Goal: Task Accomplishment & Management: Use online tool/utility

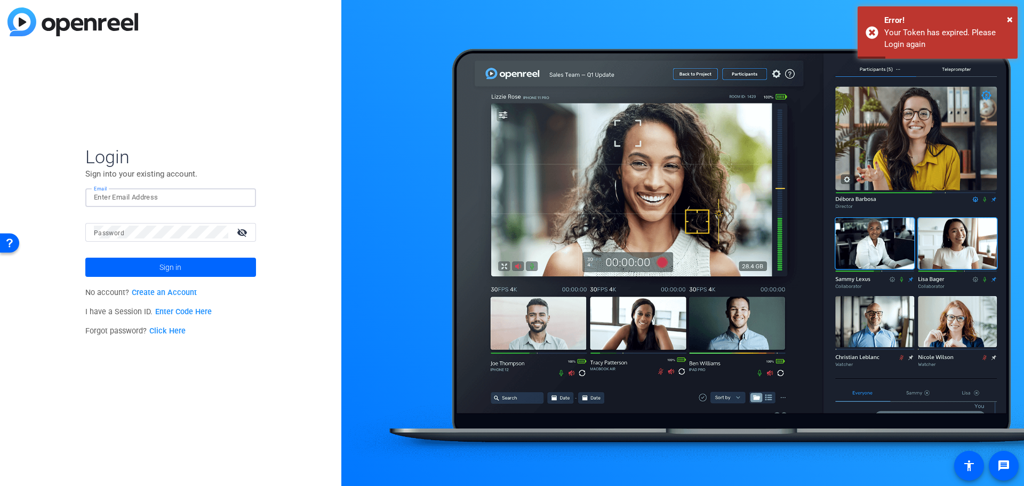
click at [179, 199] on input "Email" at bounding box center [171, 197] width 154 height 13
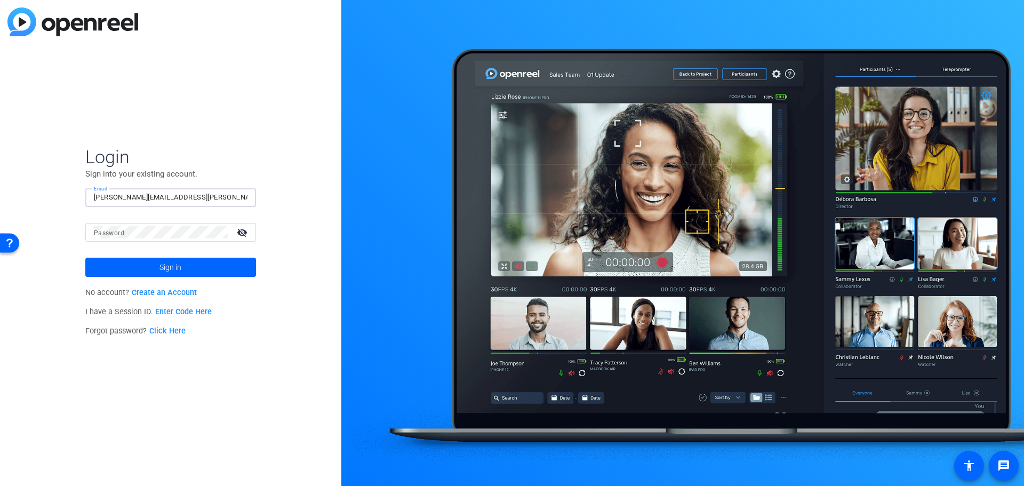
type input "[PERSON_NAME][EMAIL_ADDRESS][PERSON_NAME][DOMAIN_NAME]"
click at [195, 272] on span at bounding box center [170, 267] width 171 height 26
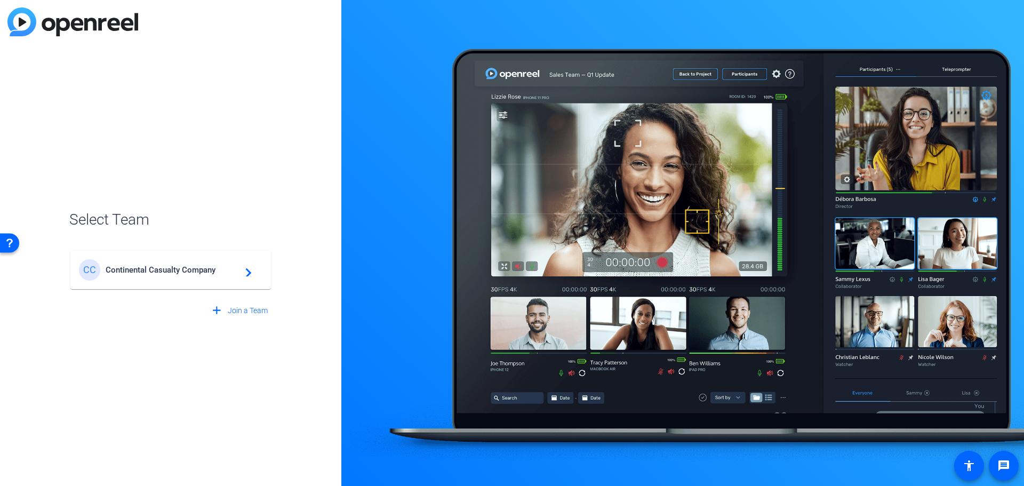
click at [249, 272] on mat-icon "navigate_next" at bounding box center [245, 270] width 13 height 13
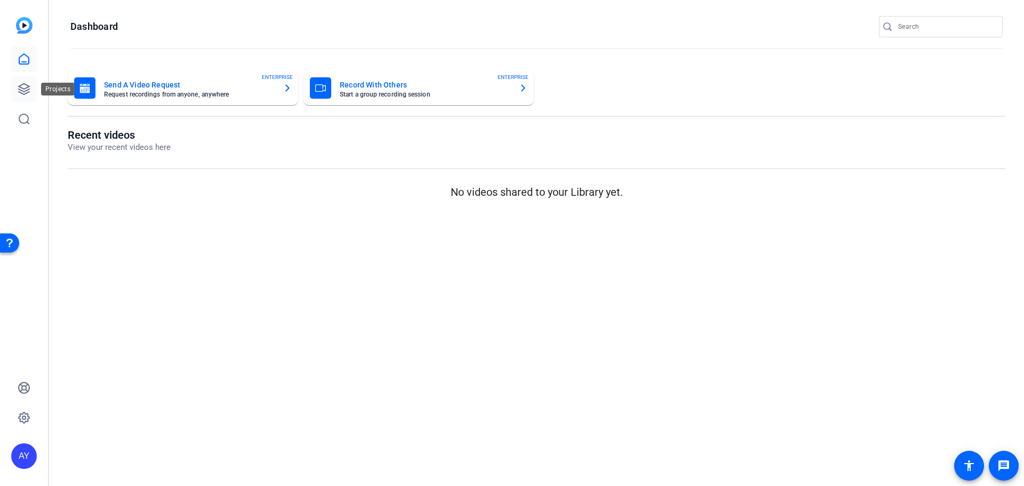
click at [26, 87] on icon at bounding box center [24, 89] width 13 height 13
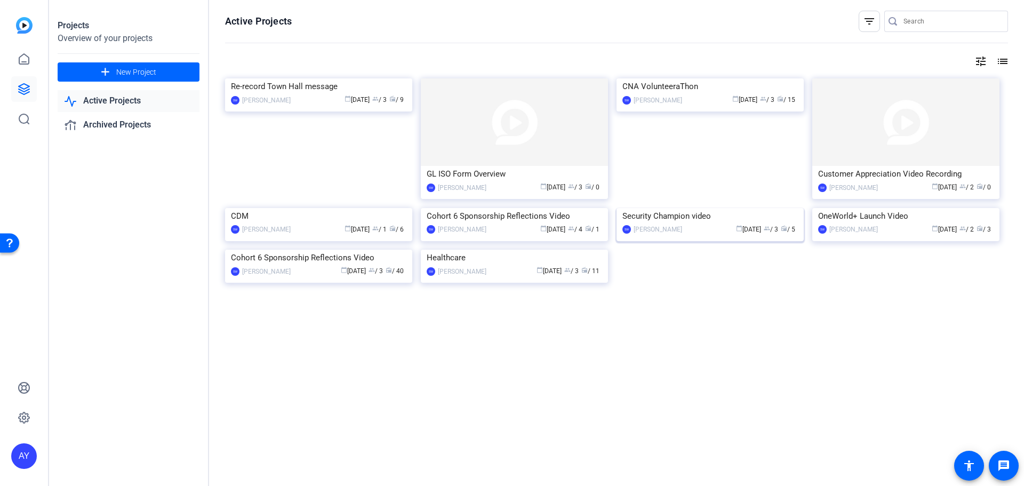
scroll to position [34, 0]
click at [914, 129] on img at bounding box center [905, 121] width 187 height 87
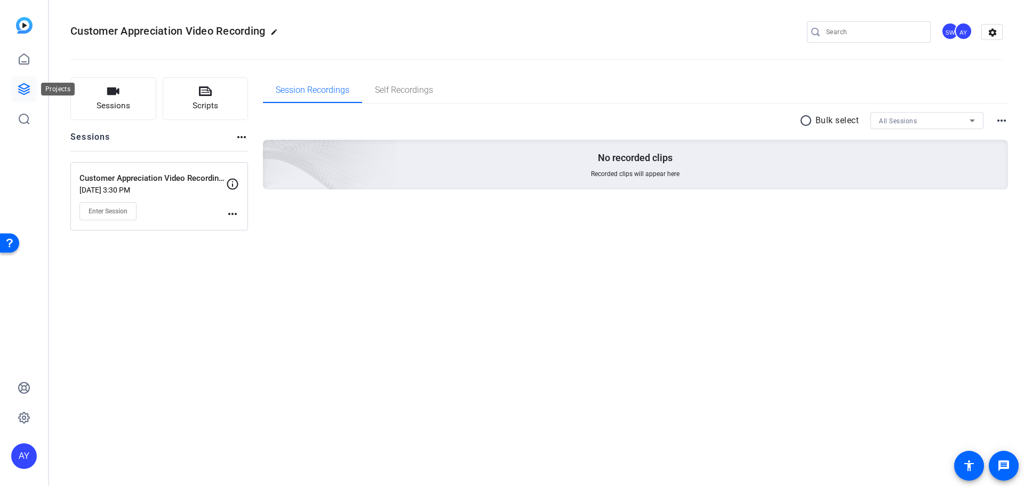
click at [19, 83] on icon at bounding box center [24, 89] width 13 height 13
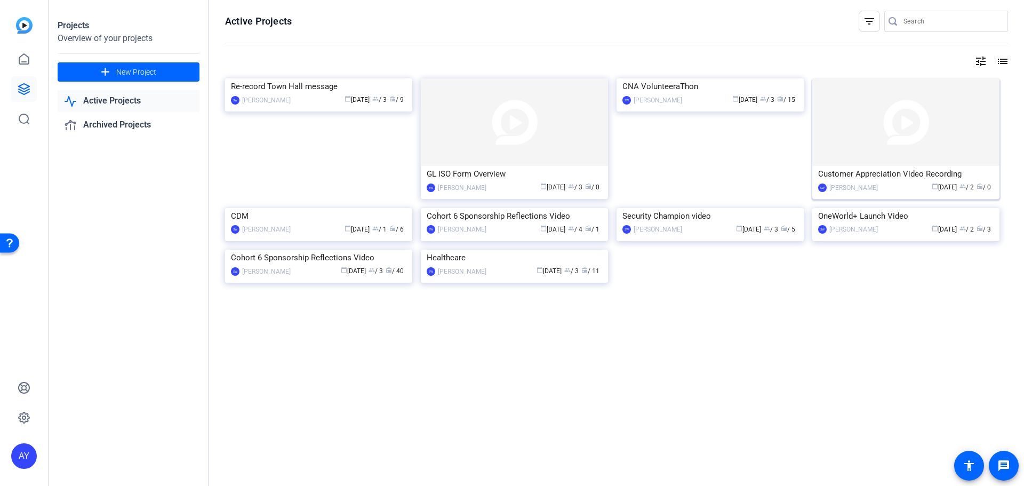
click at [901, 172] on div "Customer Appreciation Video Recording" at bounding box center [905, 174] width 175 height 16
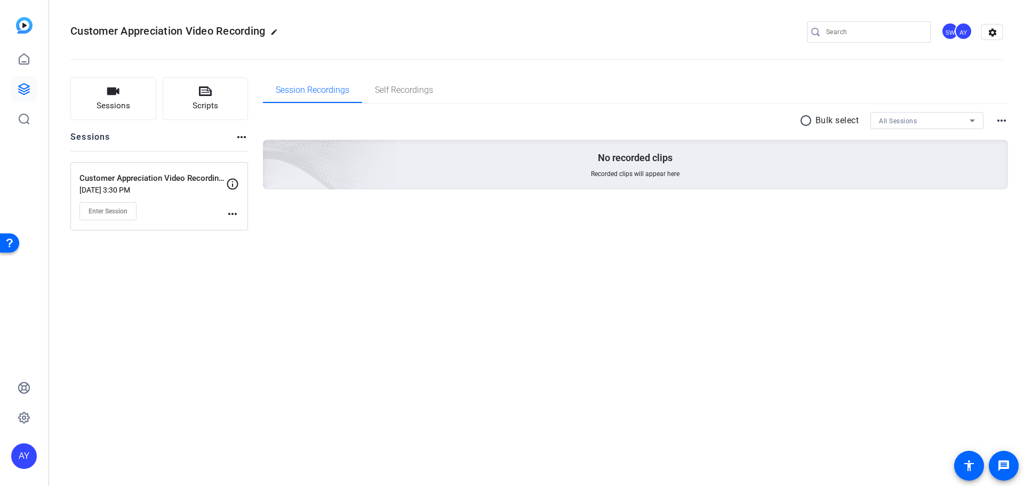
click at [232, 212] on mat-icon "more_horiz" at bounding box center [232, 213] width 13 height 13
click at [360, 215] on div at bounding box center [512, 243] width 1024 height 486
click at [992, 34] on mat-icon "settings" at bounding box center [992, 33] width 21 height 16
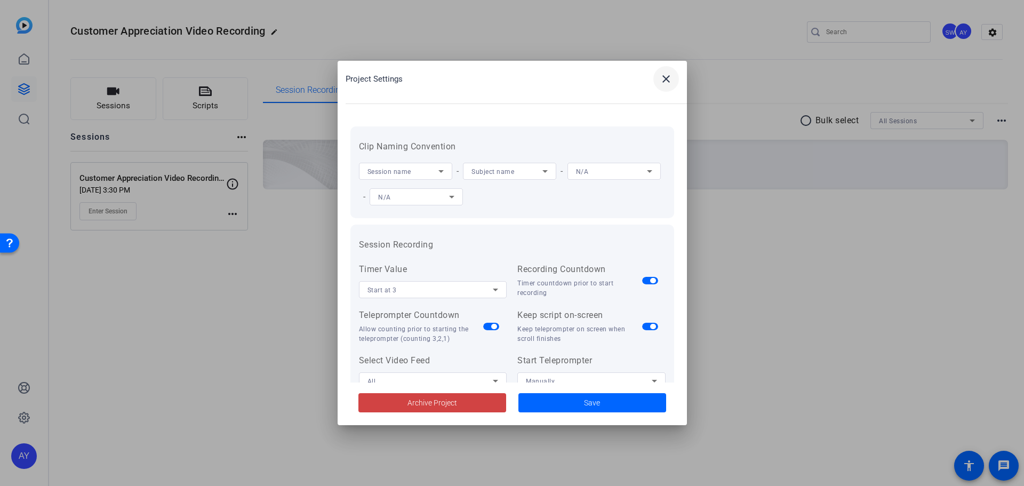
click at [667, 84] on mat-icon "close" at bounding box center [666, 79] width 13 height 13
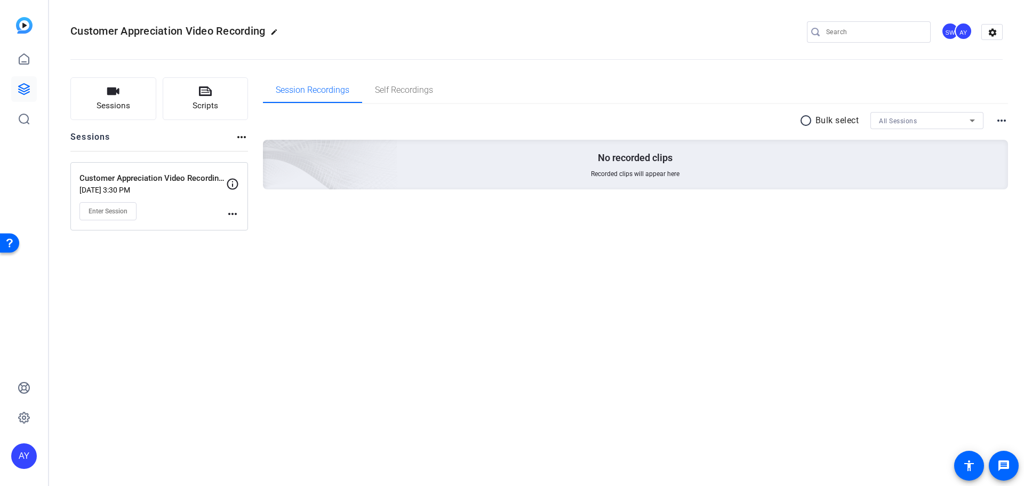
click at [964, 30] on div "AY" at bounding box center [964, 31] width 18 height 18
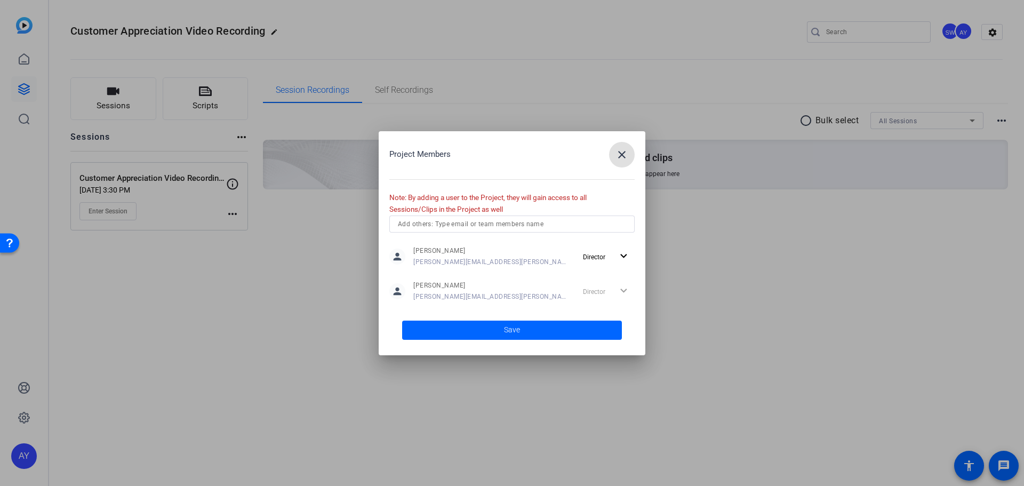
click at [623, 289] on div "Director expand_more" at bounding box center [607, 291] width 56 height 19
click at [621, 151] on mat-icon "close" at bounding box center [622, 154] width 13 height 13
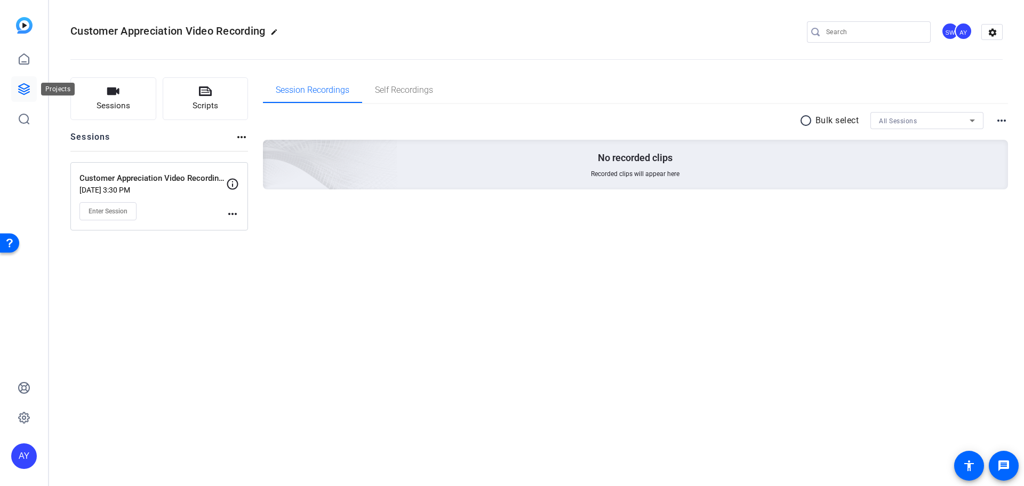
click at [21, 88] on icon at bounding box center [24, 89] width 11 height 11
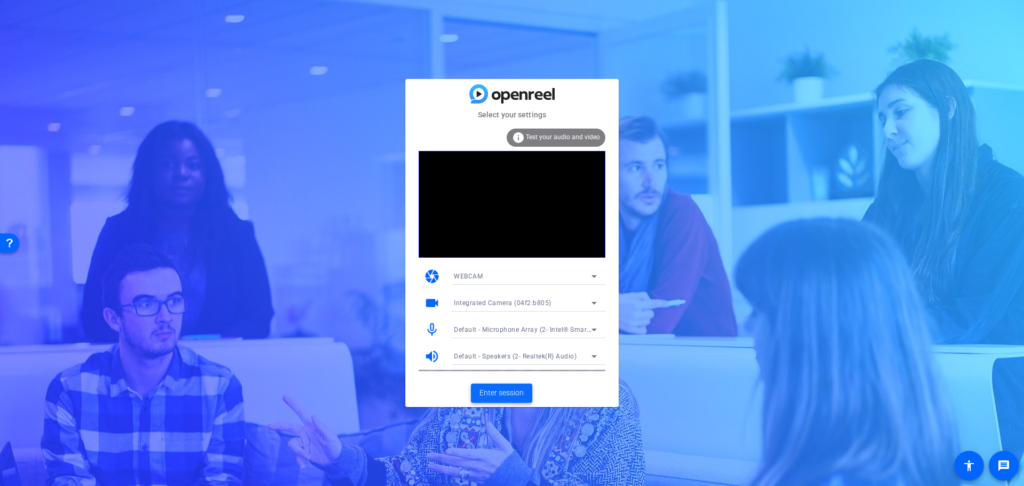
click at [505, 394] on span "Enter session" at bounding box center [502, 392] width 44 height 11
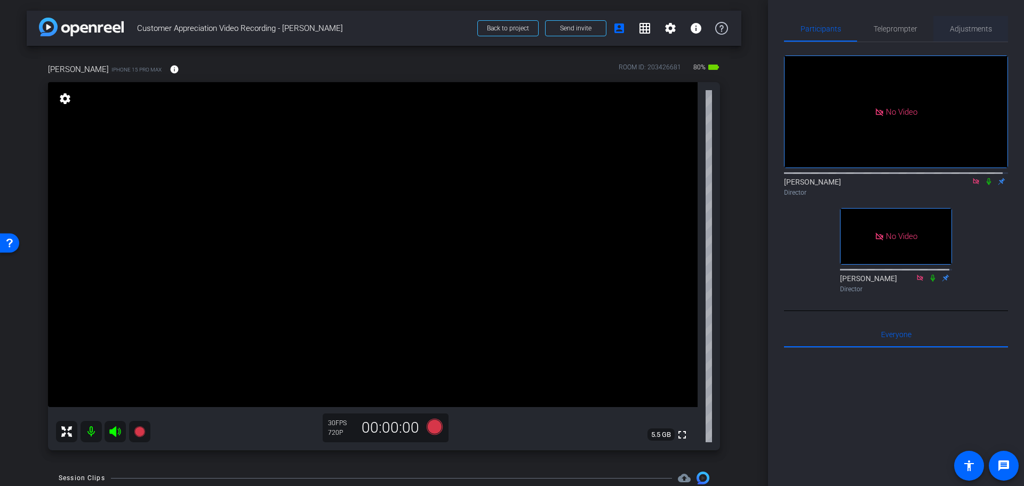
click at [968, 25] on span "Adjustments" at bounding box center [971, 28] width 42 height 7
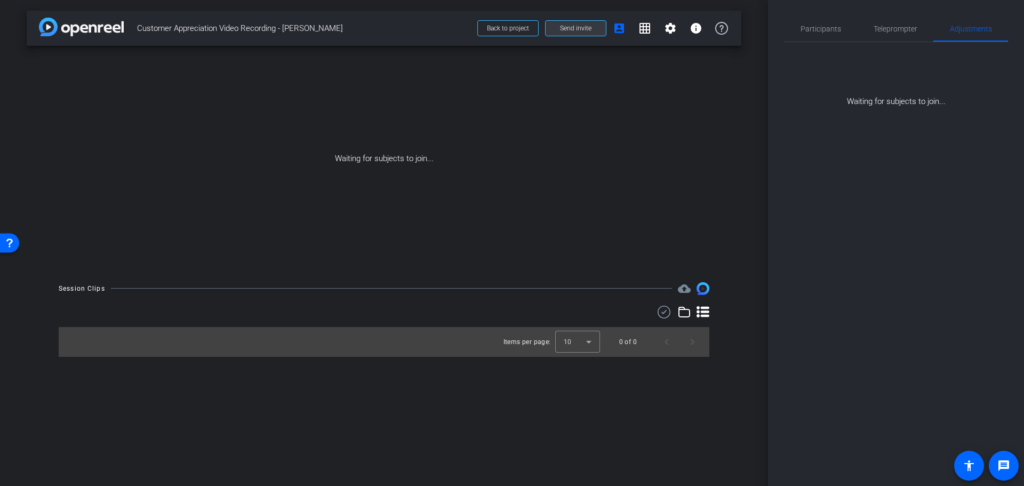
click at [584, 21] on span at bounding box center [576, 28] width 60 height 26
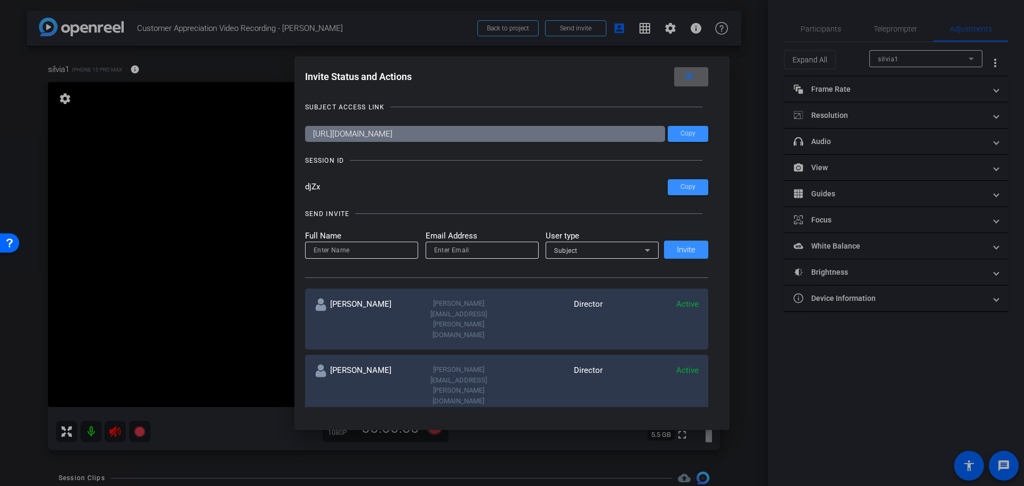
click at [450, 11] on div at bounding box center [512, 243] width 1024 height 486
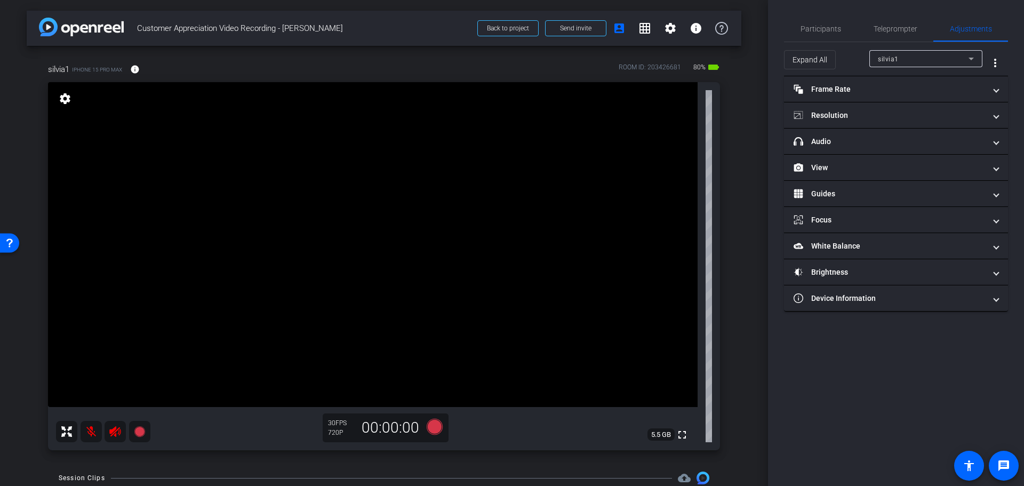
click at [63, 97] on mat-icon "settings" at bounding box center [65, 98] width 15 height 13
click at [62, 96] on mat-icon "settings" at bounding box center [65, 98] width 15 height 13
click at [994, 166] on span "View" at bounding box center [894, 167] width 201 height 11
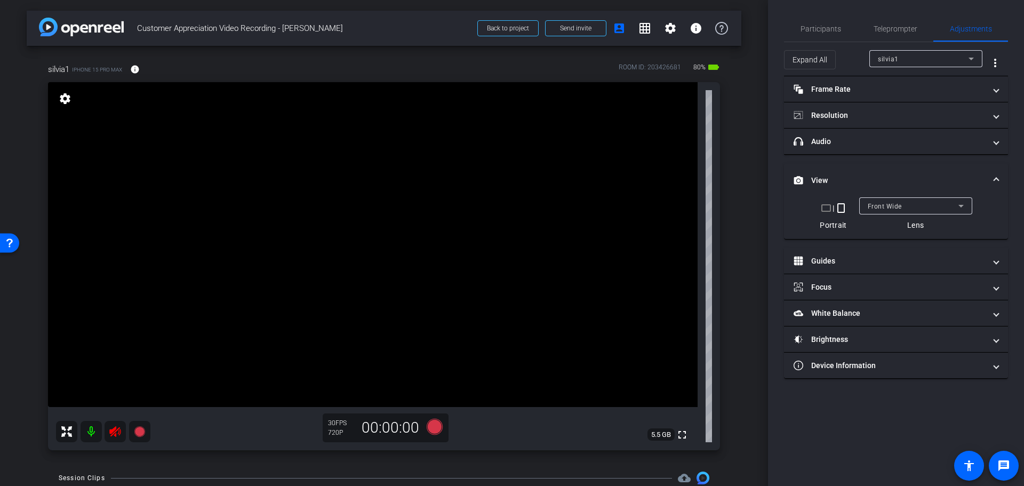
click at [115, 430] on icon at bounding box center [115, 431] width 13 height 13
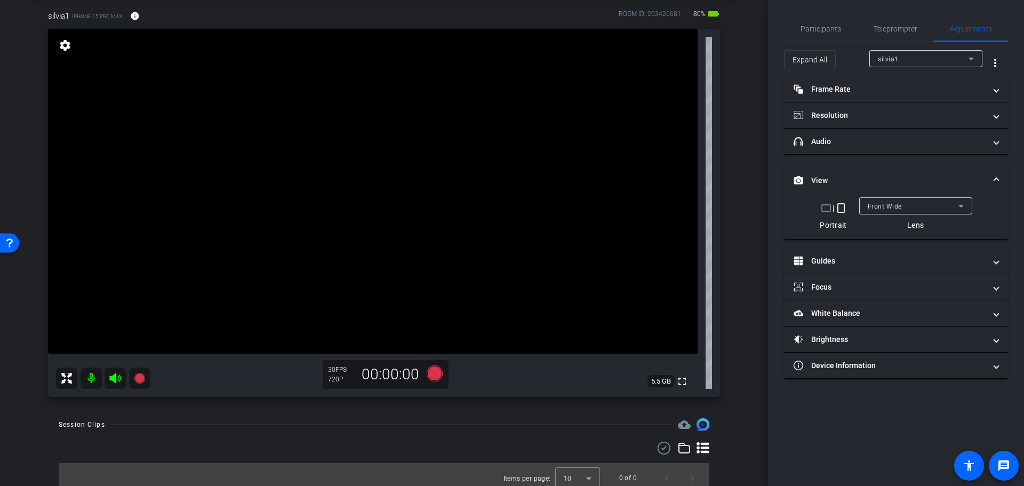
scroll to position [60, 0]
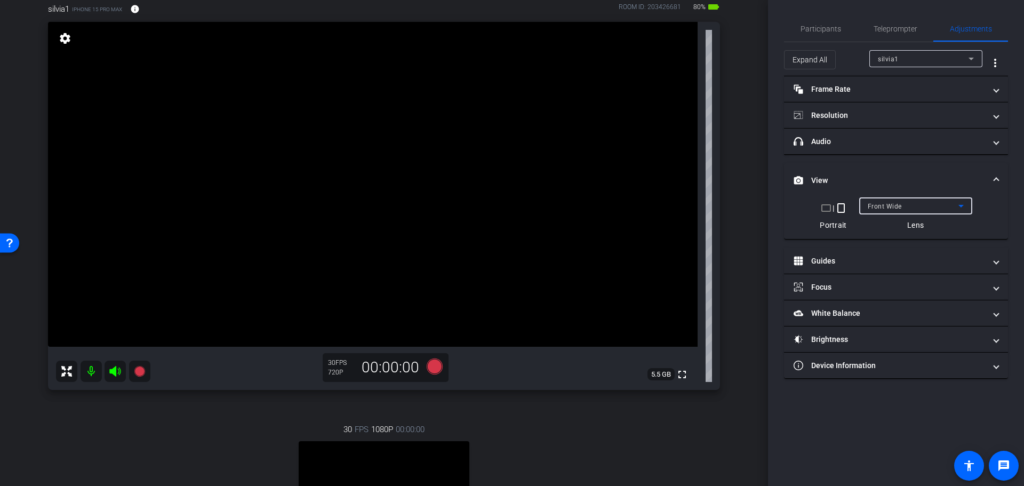
click at [960, 206] on icon at bounding box center [961, 206] width 5 height 3
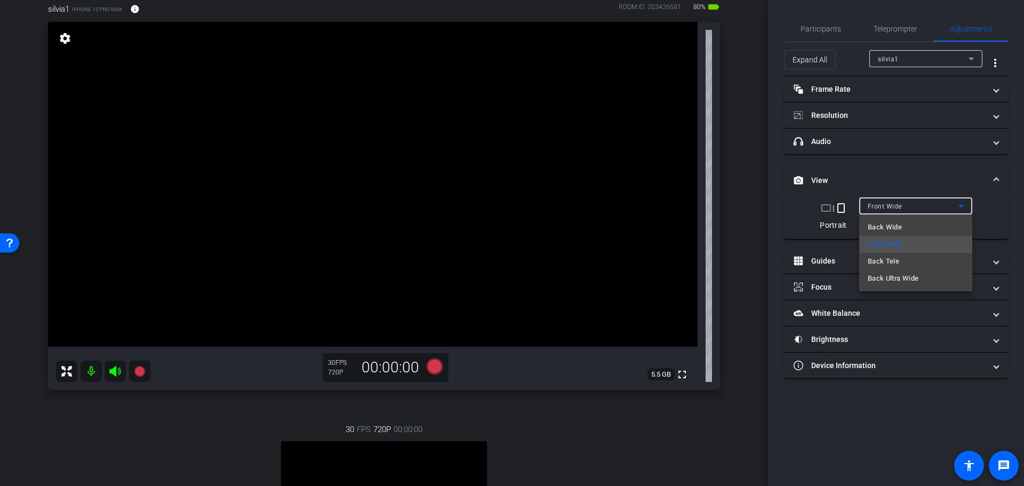
click at [629, 434] on div at bounding box center [512, 243] width 1024 height 486
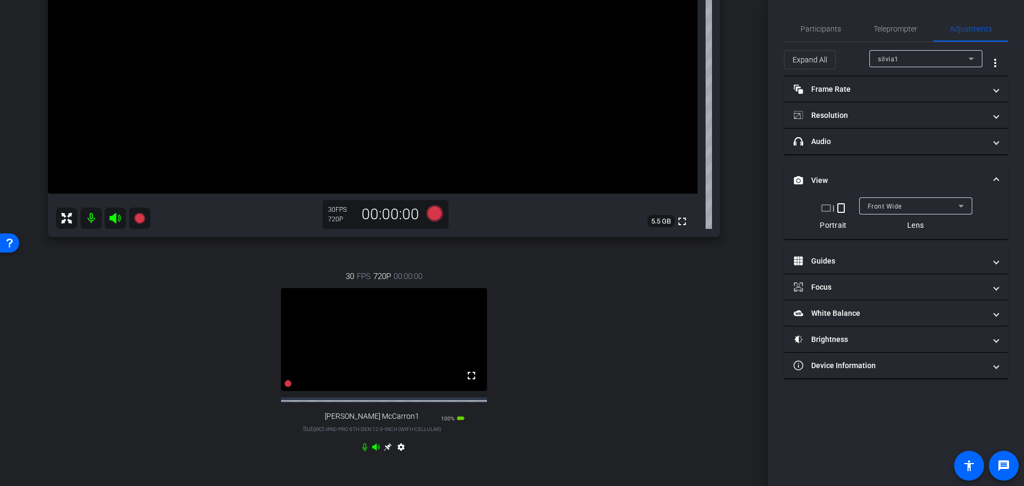
scroll to position [220, 0]
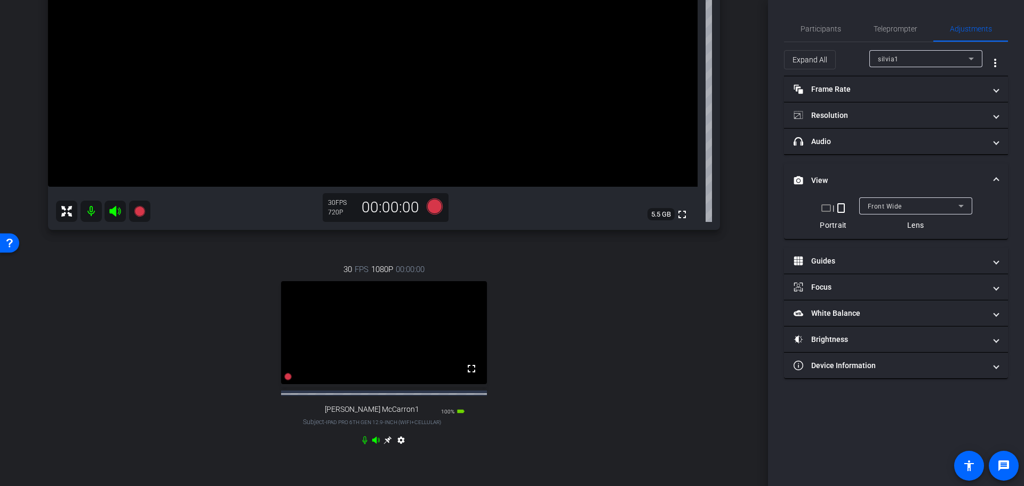
click at [385, 444] on icon at bounding box center [388, 440] width 8 height 8
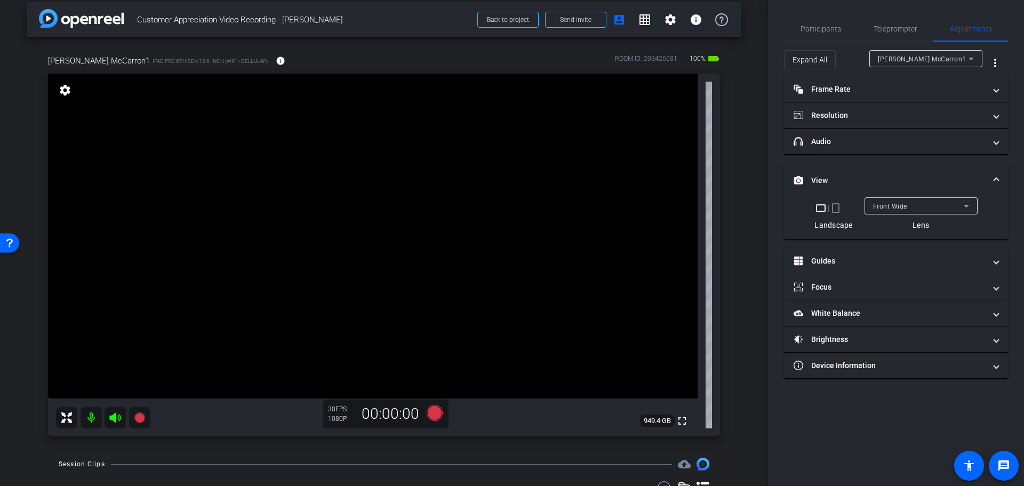
scroll to position [55, 0]
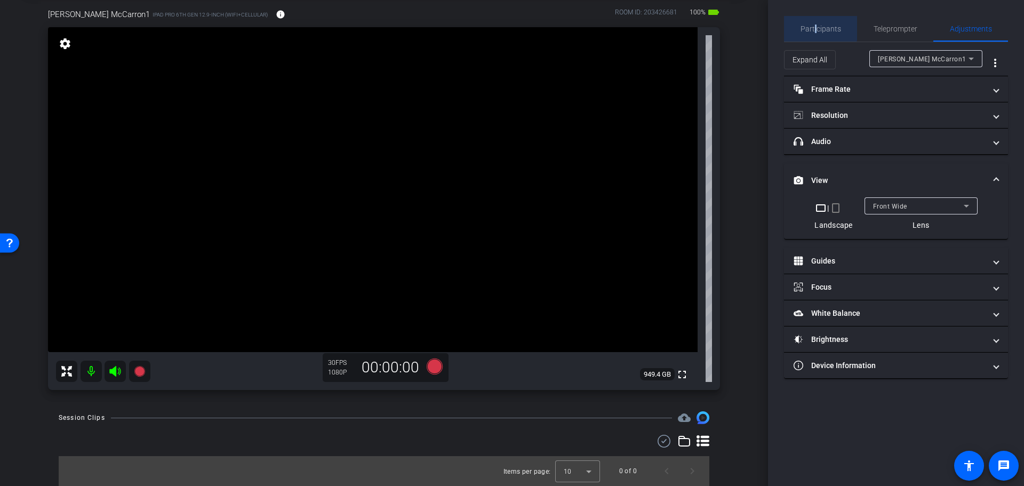
click at [816, 28] on span "Participants" at bounding box center [821, 28] width 41 height 7
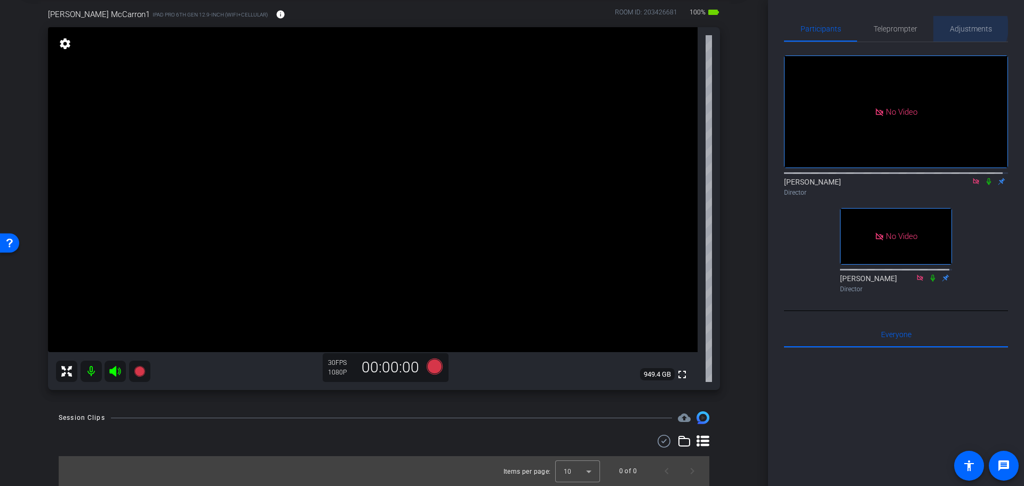
click at [961, 27] on span "Adjustments" at bounding box center [971, 28] width 42 height 7
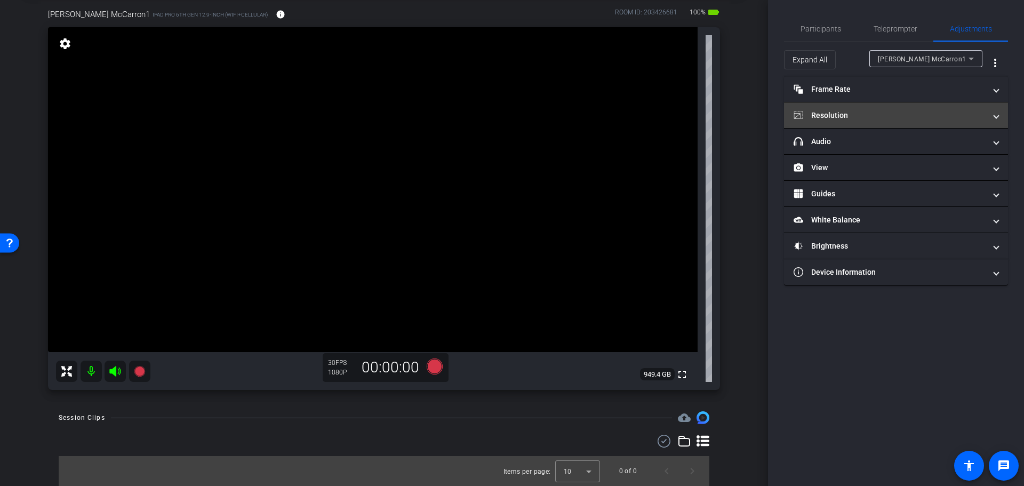
click at [939, 108] on mat-expansion-panel-header "Resolution" at bounding box center [896, 115] width 224 height 26
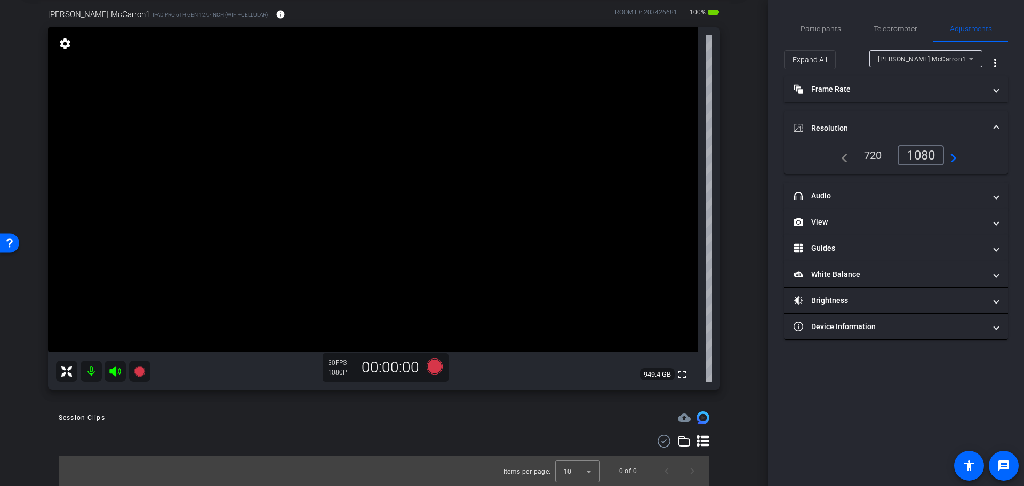
click at [953, 157] on mat-icon "navigate_next" at bounding box center [950, 155] width 13 height 13
type input "1000"
click at [955, 155] on mat-icon "navigate_next" at bounding box center [950, 155] width 13 height 13
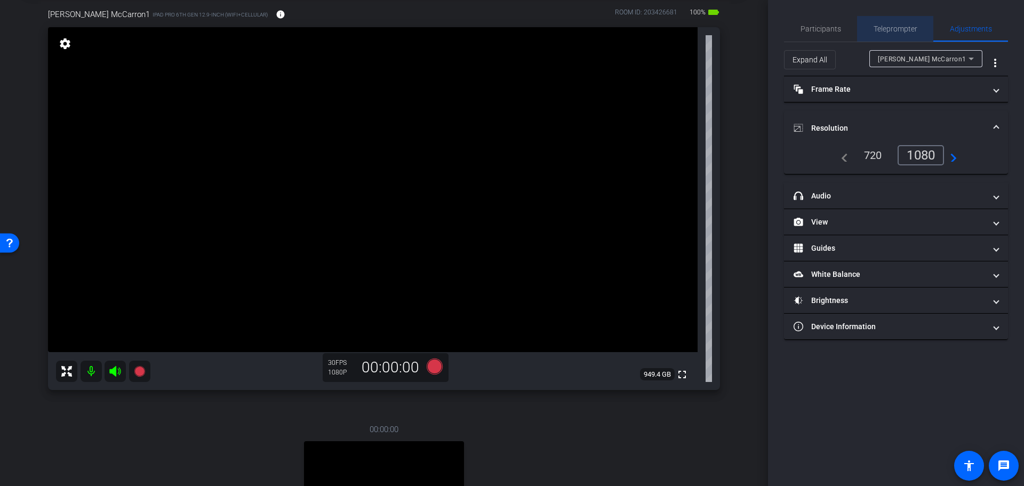
click at [906, 27] on span "Teleprompter" at bounding box center [896, 28] width 44 height 7
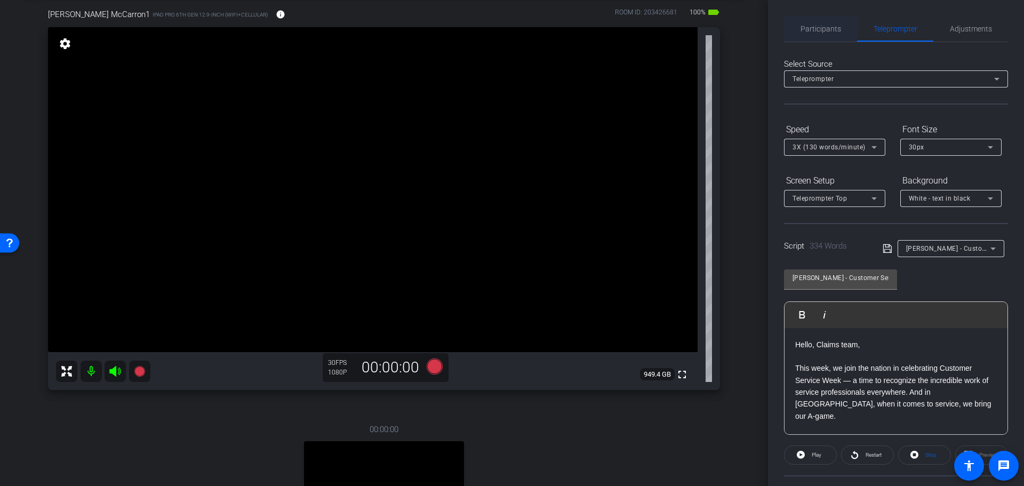
click at [813, 26] on span "Participants" at bounding box center [821, 28] width 41 height 7
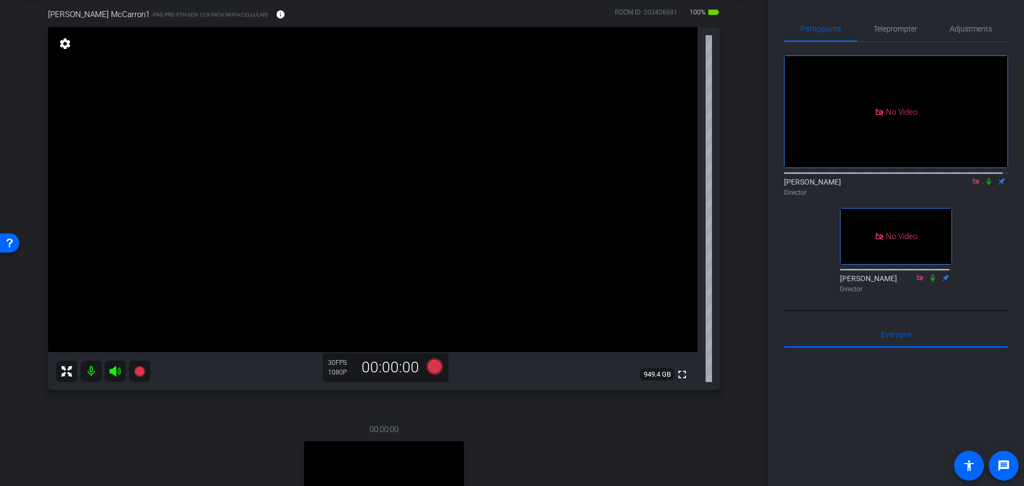
drag, startPoint x: 983, startPoint y: 148, endPoint x: 977, endPoint y: 163, distance: 15.6
click at [985, 178] on icon at bounding box center [989, 181] width 9 height 7
click at [888, 29] on span "Teleprompter" at bounding box center [896, 28] width 44 height 7
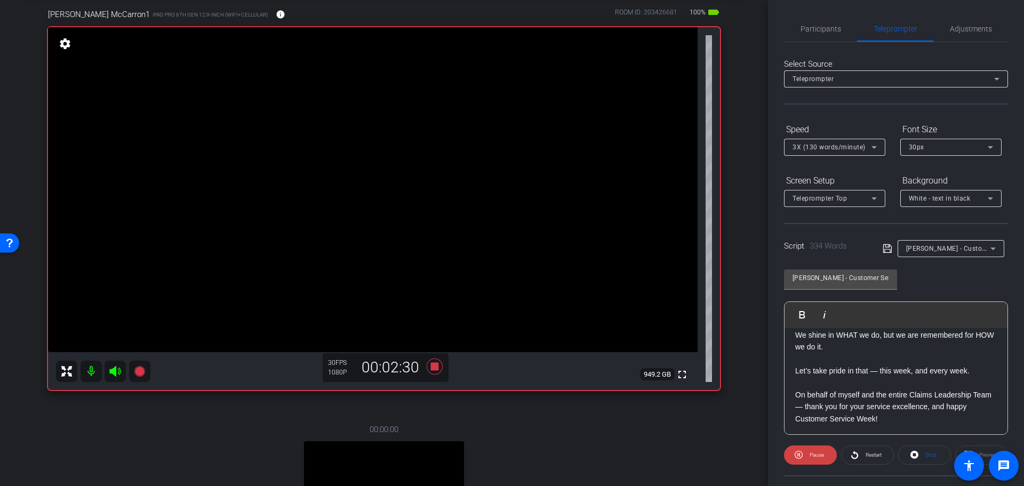
scroll to position [571, 0]
click at [827, 30] on span "Participants" at bounding box center [821, 28] width 41 height 7
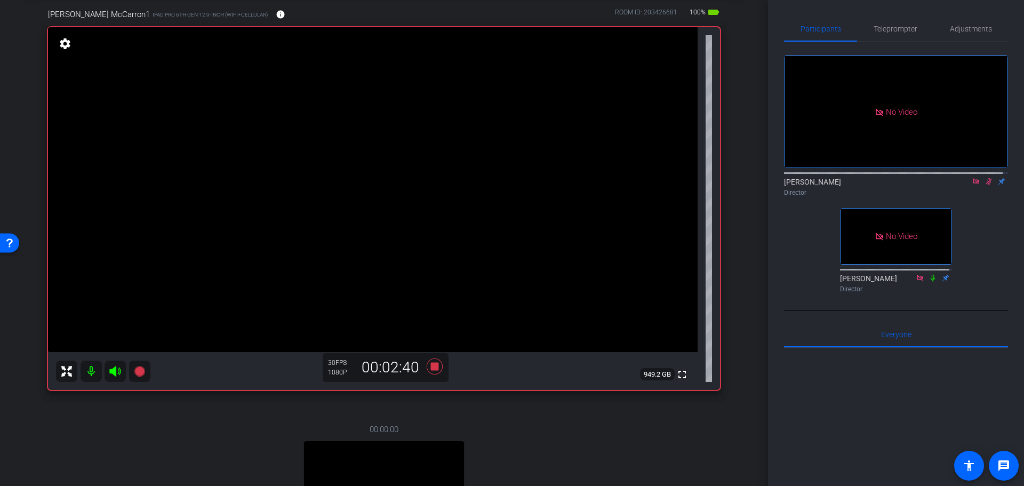
click at [986, 178] on icon at bounding box center [989, 181] width 6 height 7
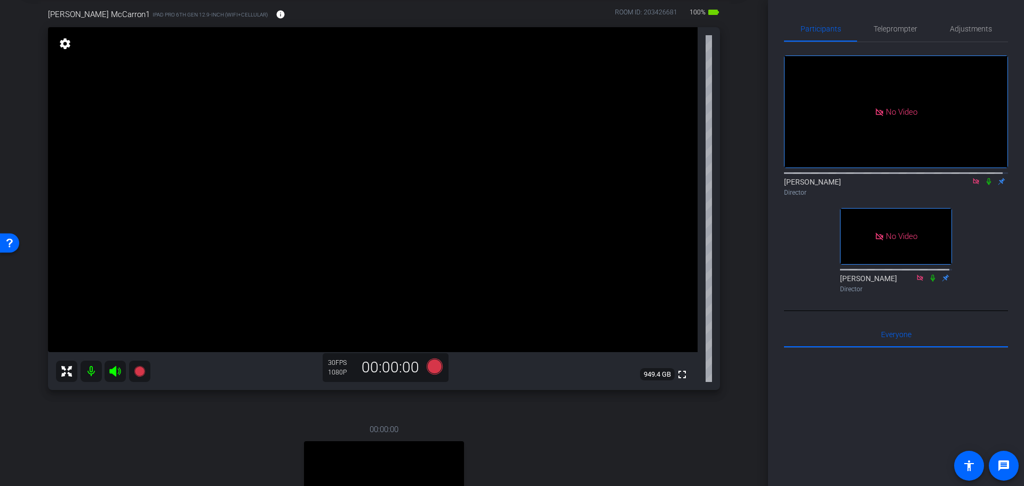
click at [985, 178] on icon at bounding box center [989, 181] width 9 height 7
click at [970, 23] on span "Adjustments" at bounding box center [971, 29] width 42 height 26
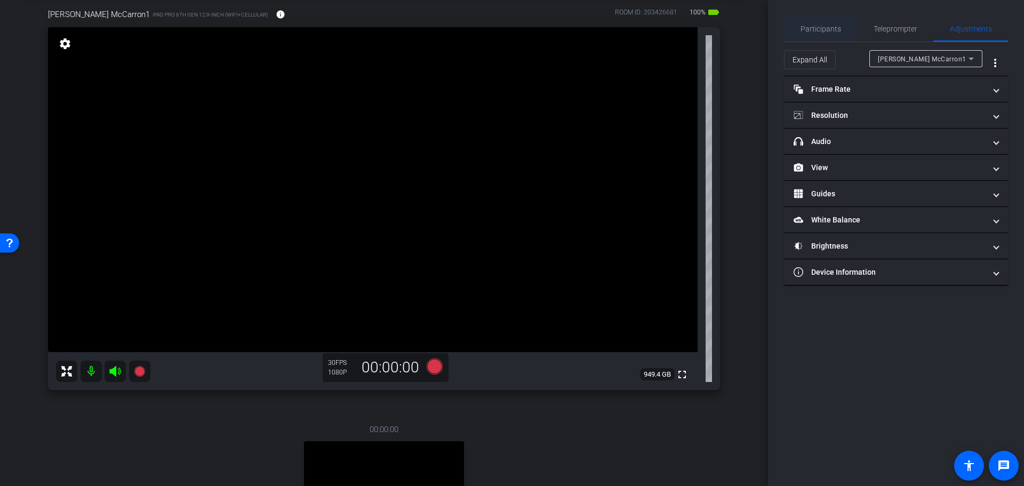
click at [829, 25] on span "Participants" at bounding box center [821, 28] width 41 height 7
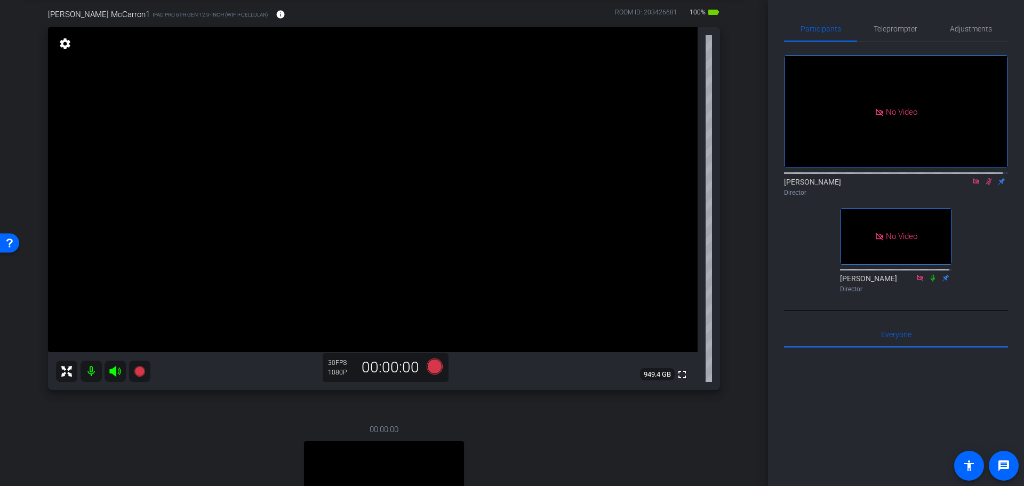
click at [985, 178] on icon at bounding box center [989, 181] width 9 height 7
click at [986, 178] on icon at bounding box center [989, 181] width 6 height 7
click at [959, 28] on span "Adjustments" at bounding box center [971, 28] width 42 height 7
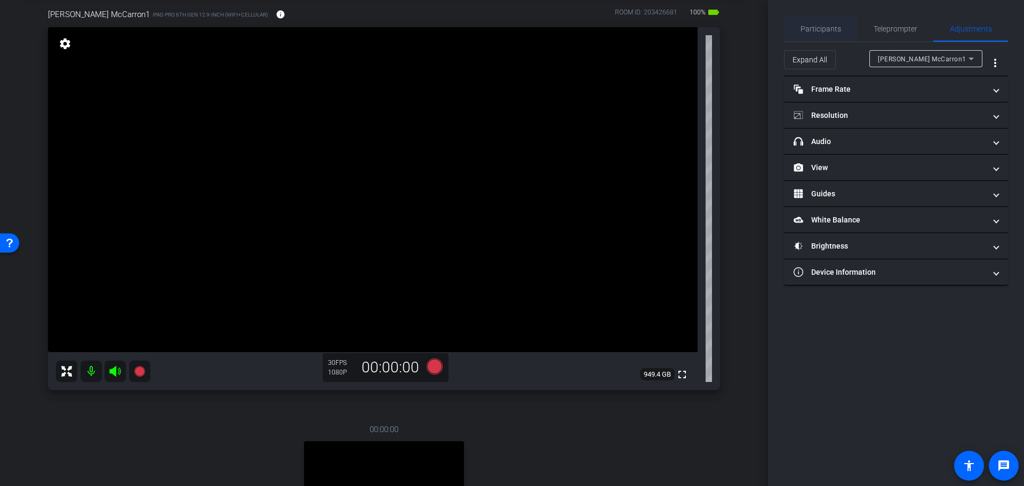
click at [816, 27] on span "Participants" at bounding box center [821, 28] width 41 height 7
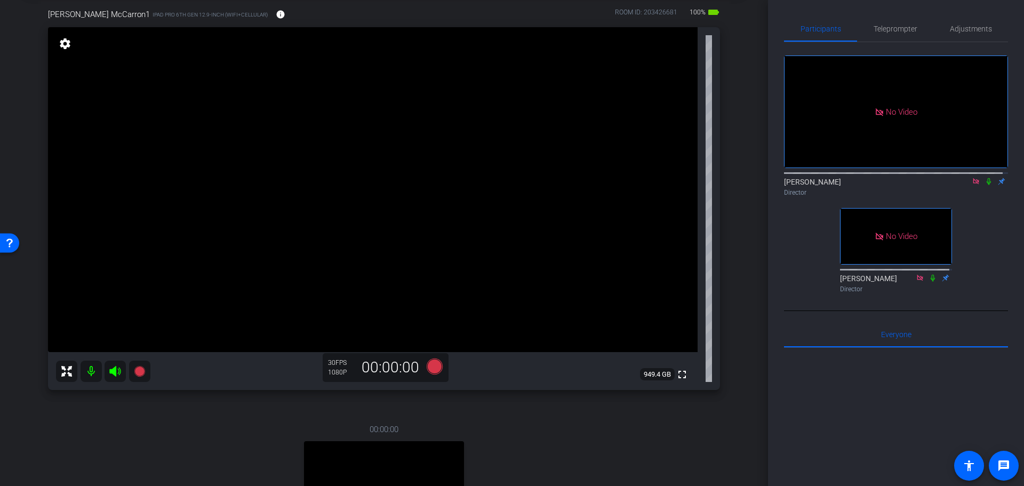
click at [985, 178] on icon at bounding box center [989, 181] width 9 height 7
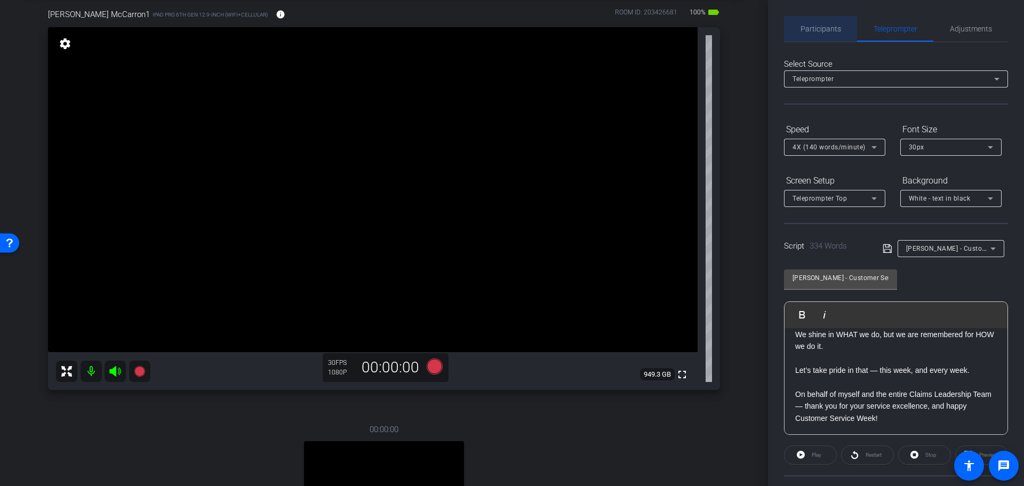
click at [824, 30] on span "Participants" at bounding box center [821, 28] width 41 height 7
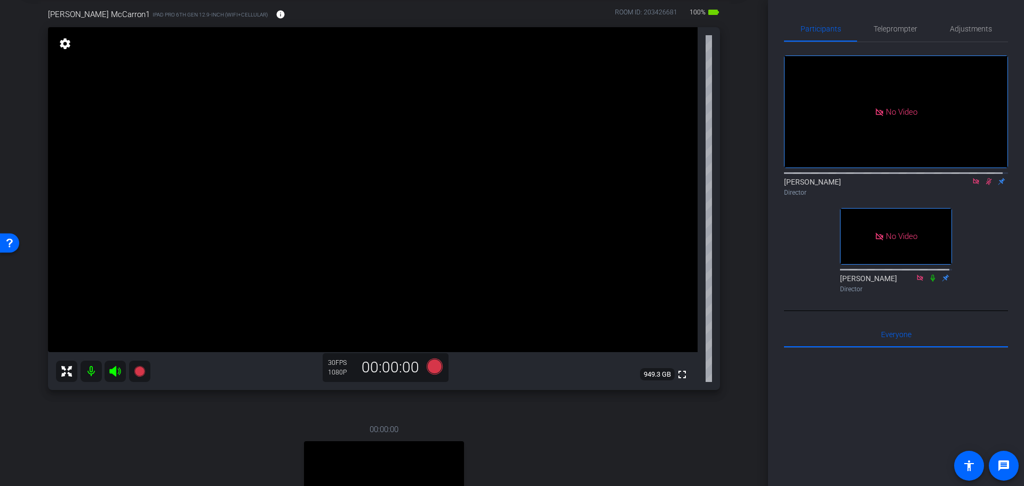
click at [985, 178] on icon at bounding box center [989, 181] width 9 height 7
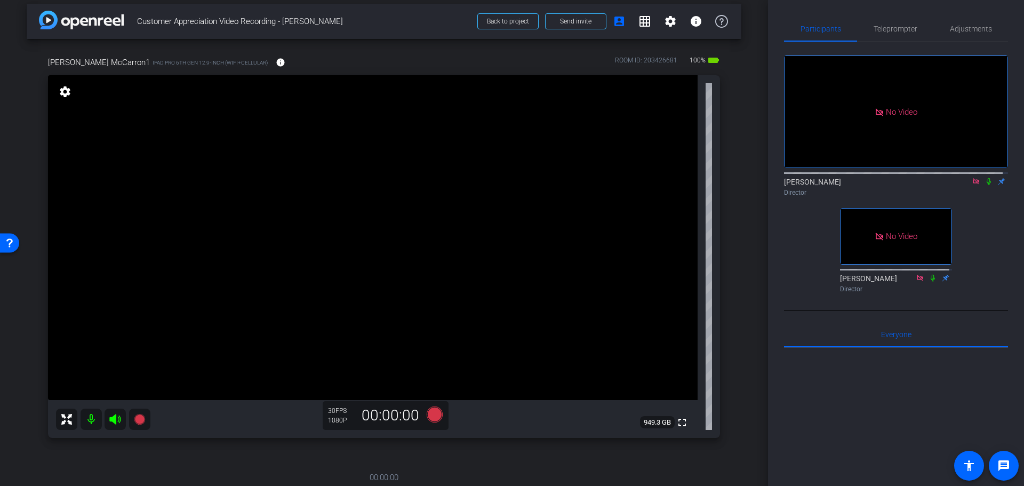
scroll to position [0, 0]
